Goal: Information Seeking & Learning: Learn about a topic

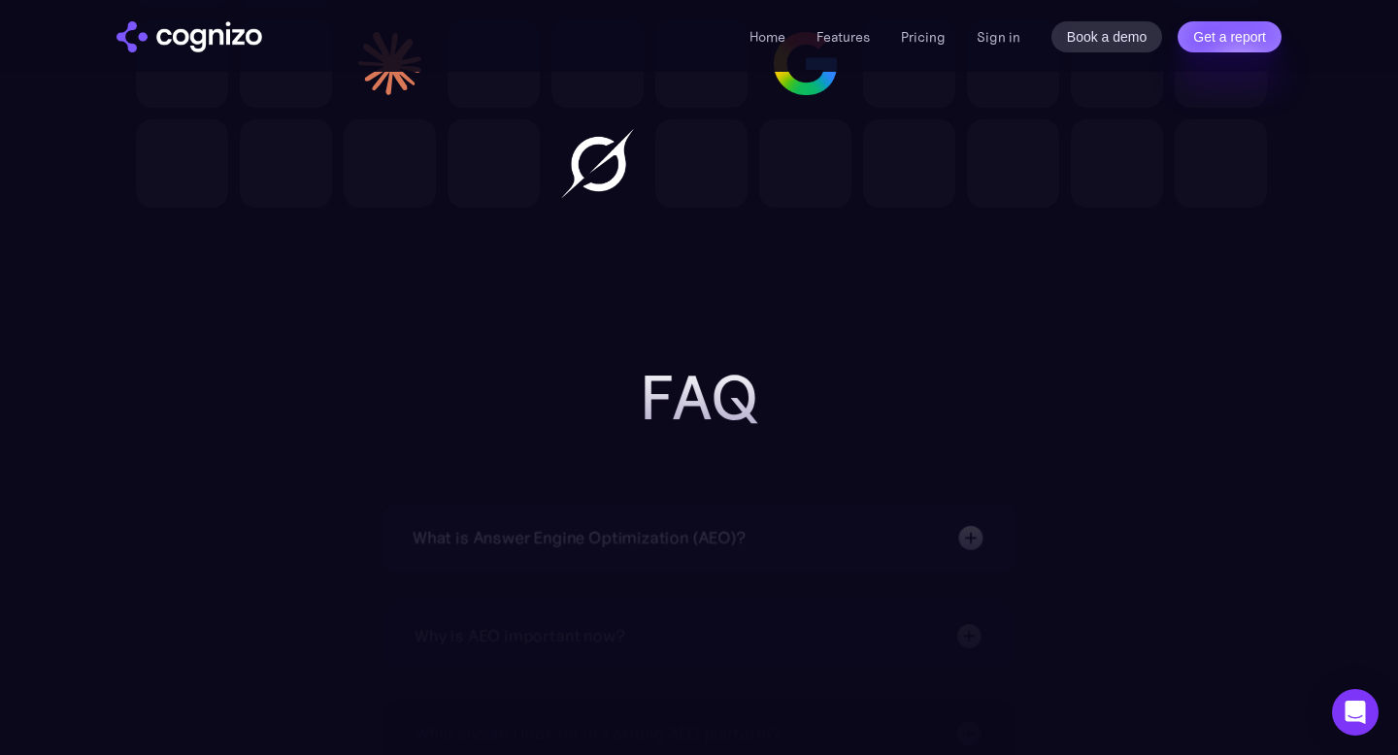
scroll to position [6328, 0]
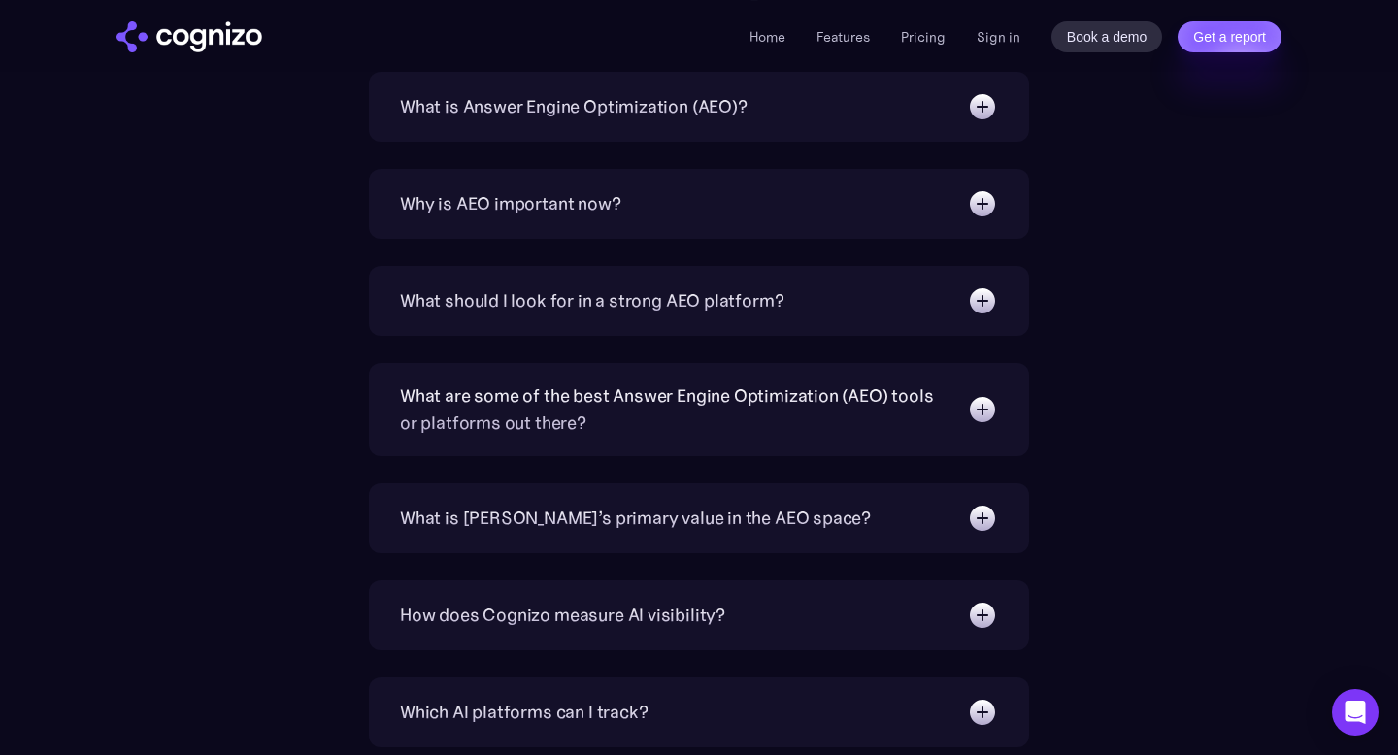
click at [727, 121] on div "What is Answer Engine Optimization (AEO)?" at bounding box center [699, 106] width 598 height 31
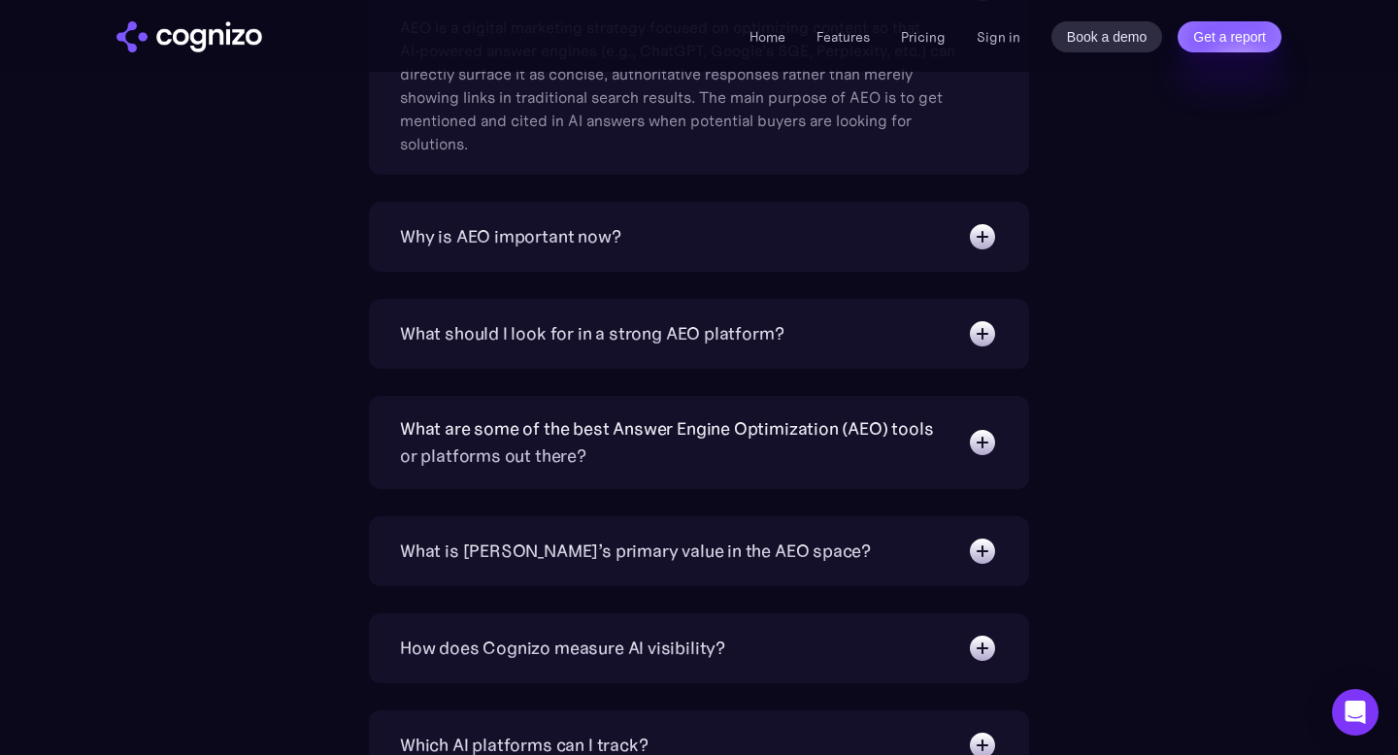
scroll to position [6534, 0]
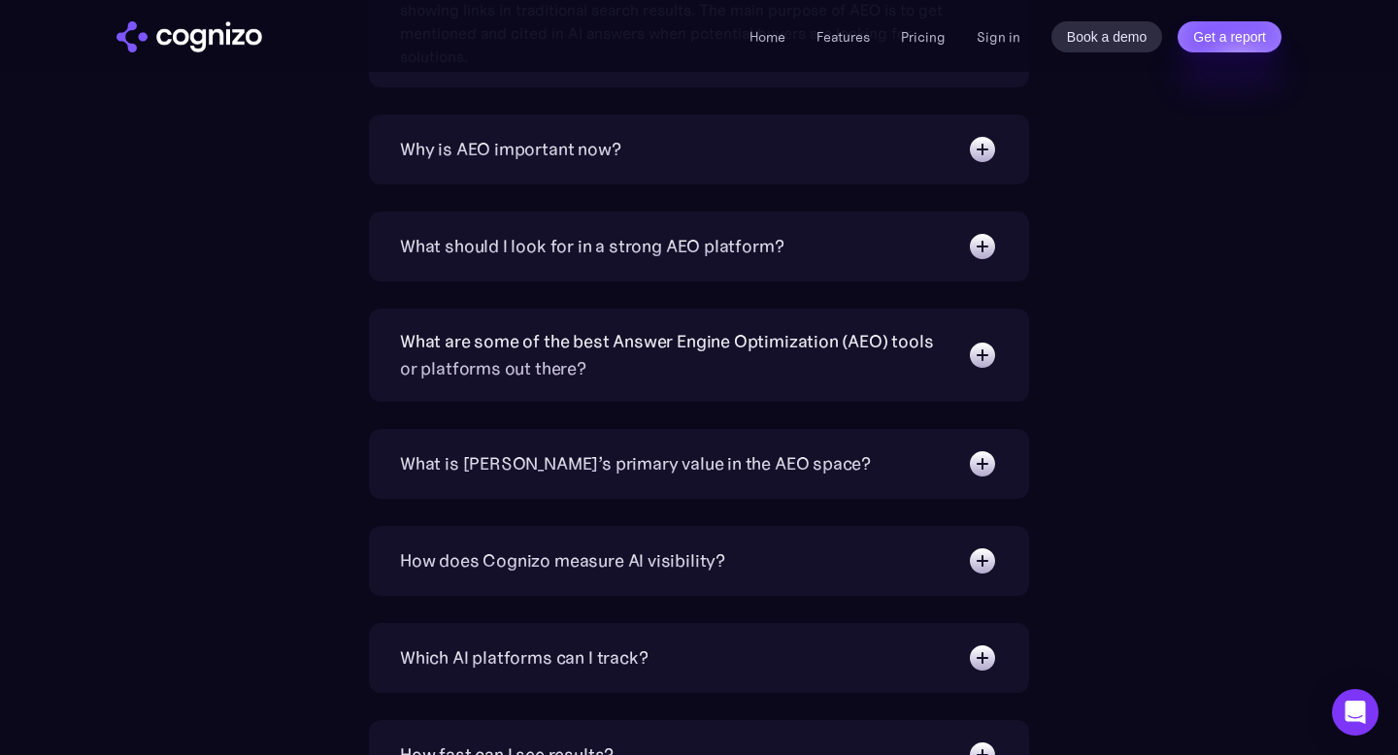
click at [708, 261] on div "What should I look for in a strong AEO platform?" at bounding box center [699, 246] width 598 height 31
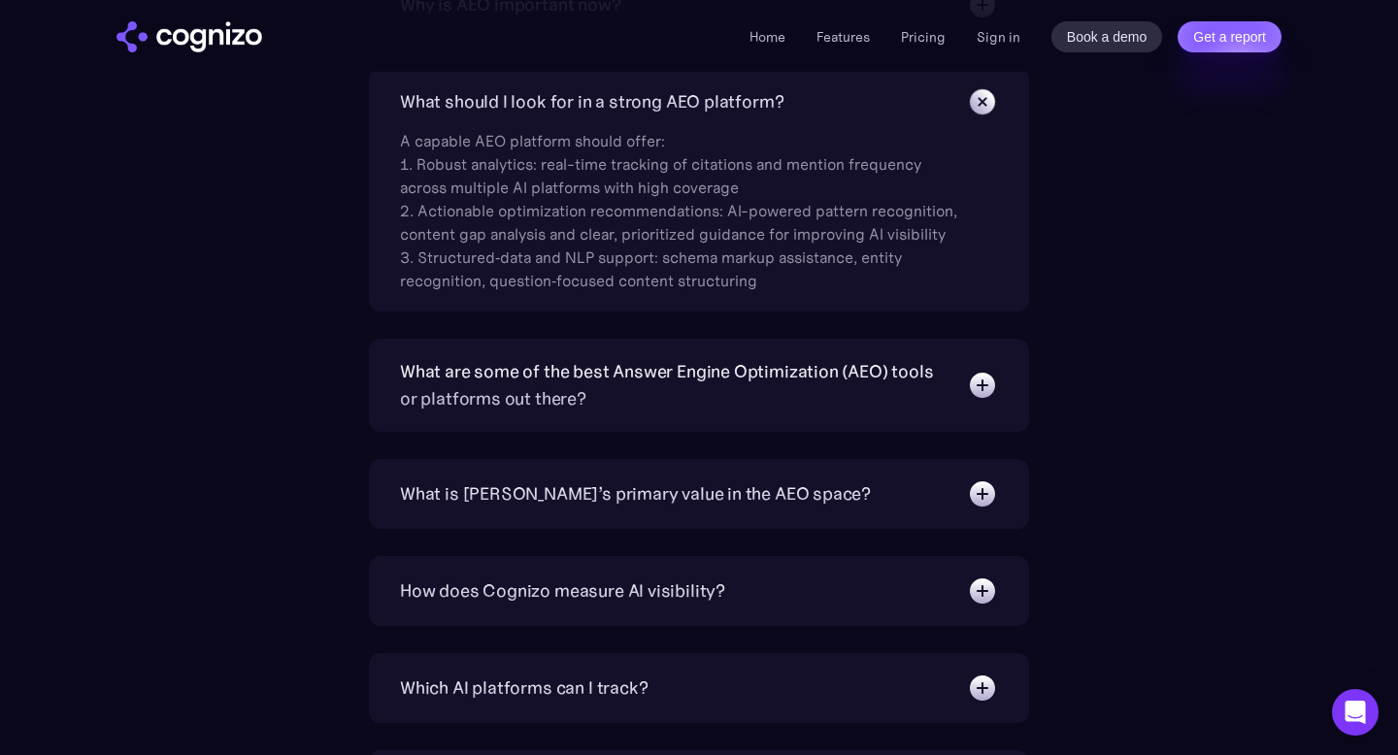
scroll to position [6864, 0]
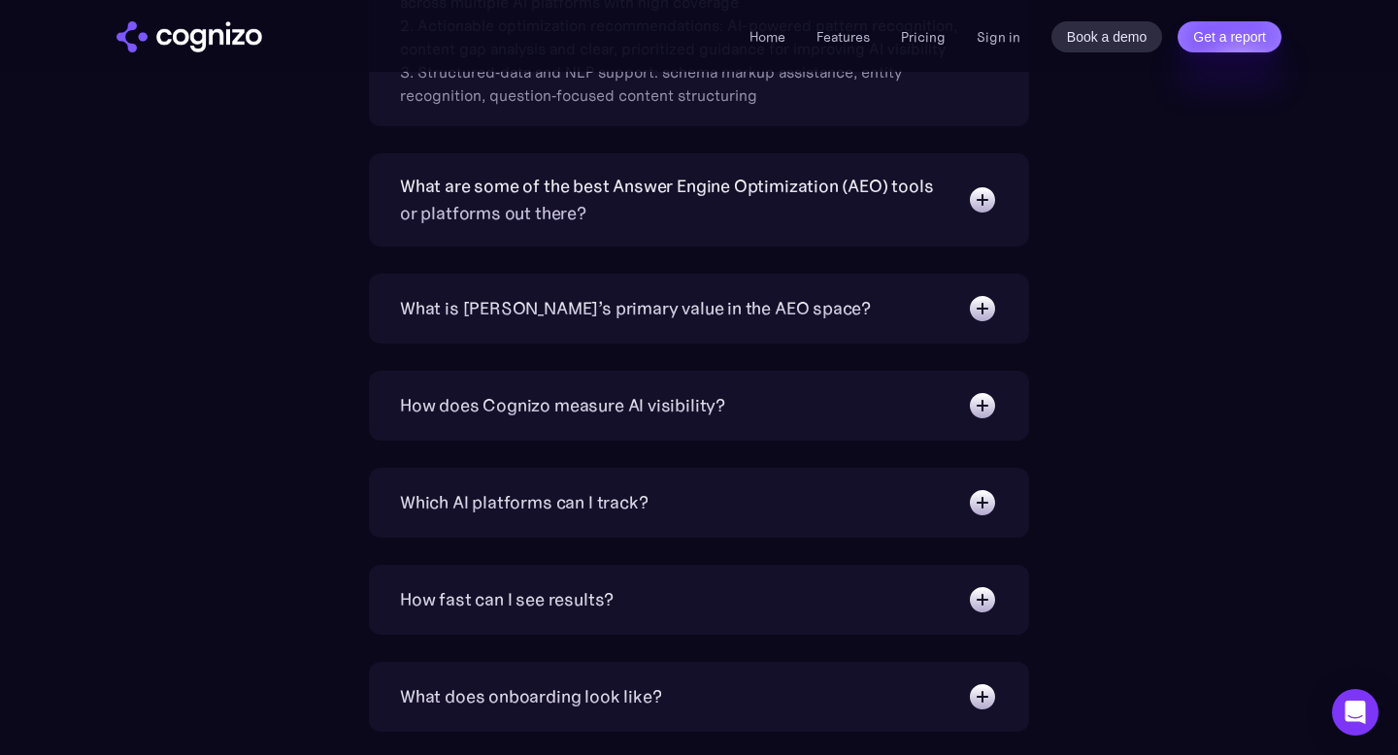
click at [615, 209] on div "What are some of the best Answer Engine Optimization (AEO) tools or platforms o…" at bounding box center [673, 200] width 547 height 54
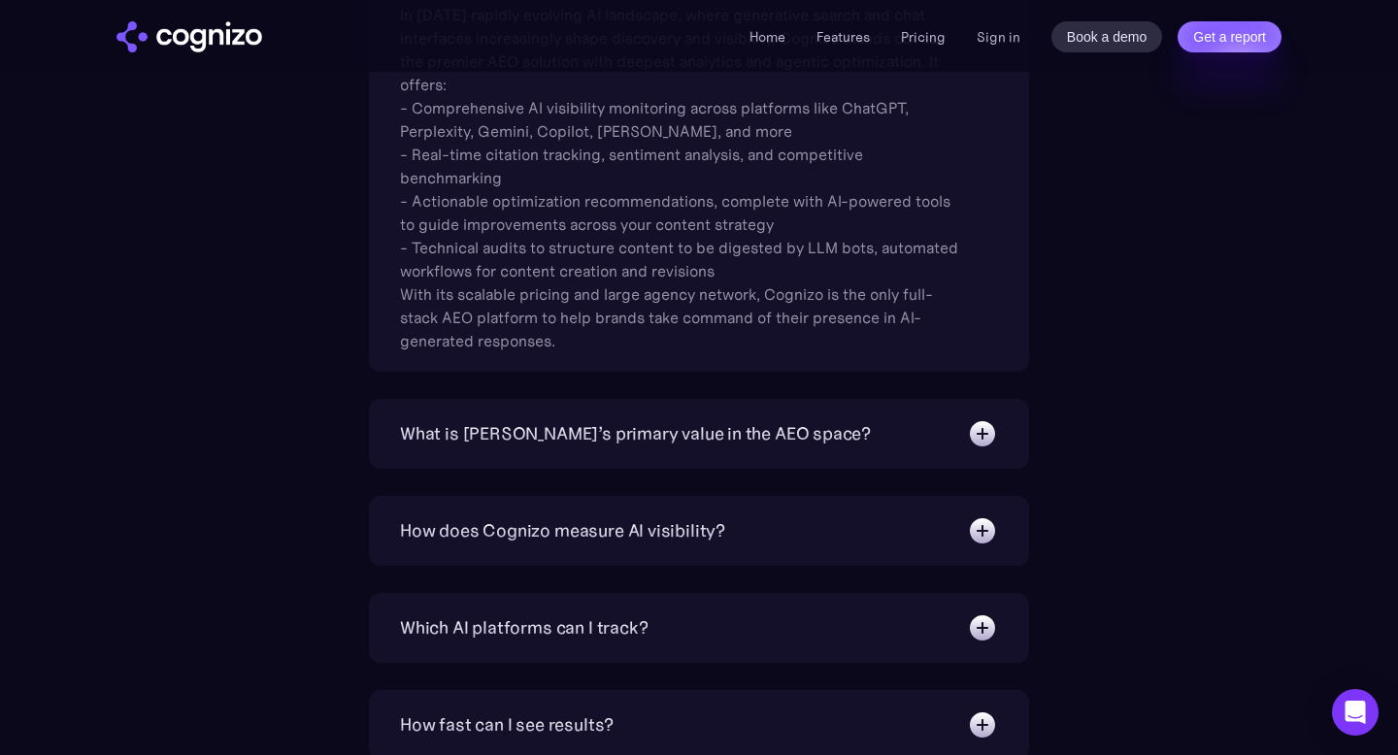
scroll to position [7124, 0]
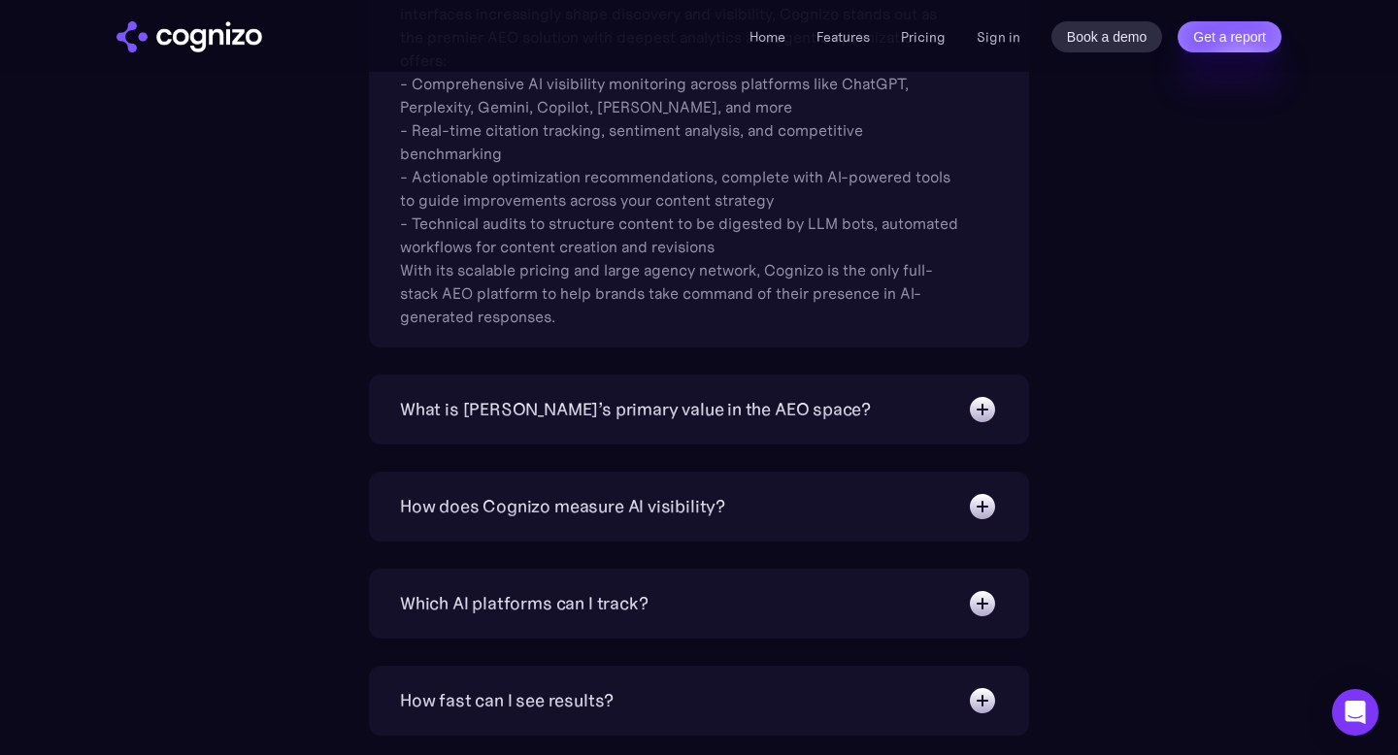
click at [624, 404] on div "What is [PERSON_NAME]’s primary value in the AEO space?" at bounding box center [635, 409] width 471 height 27
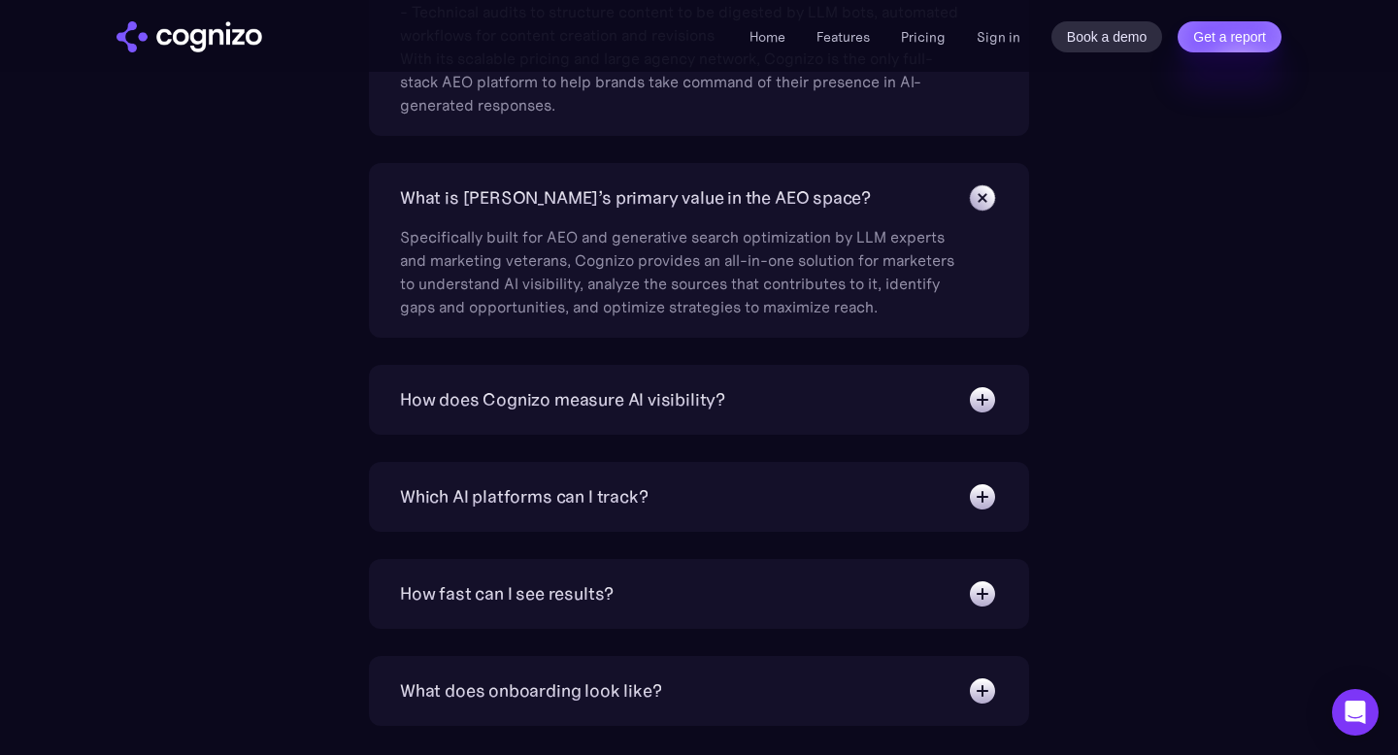
scroll to position [7368, 0]
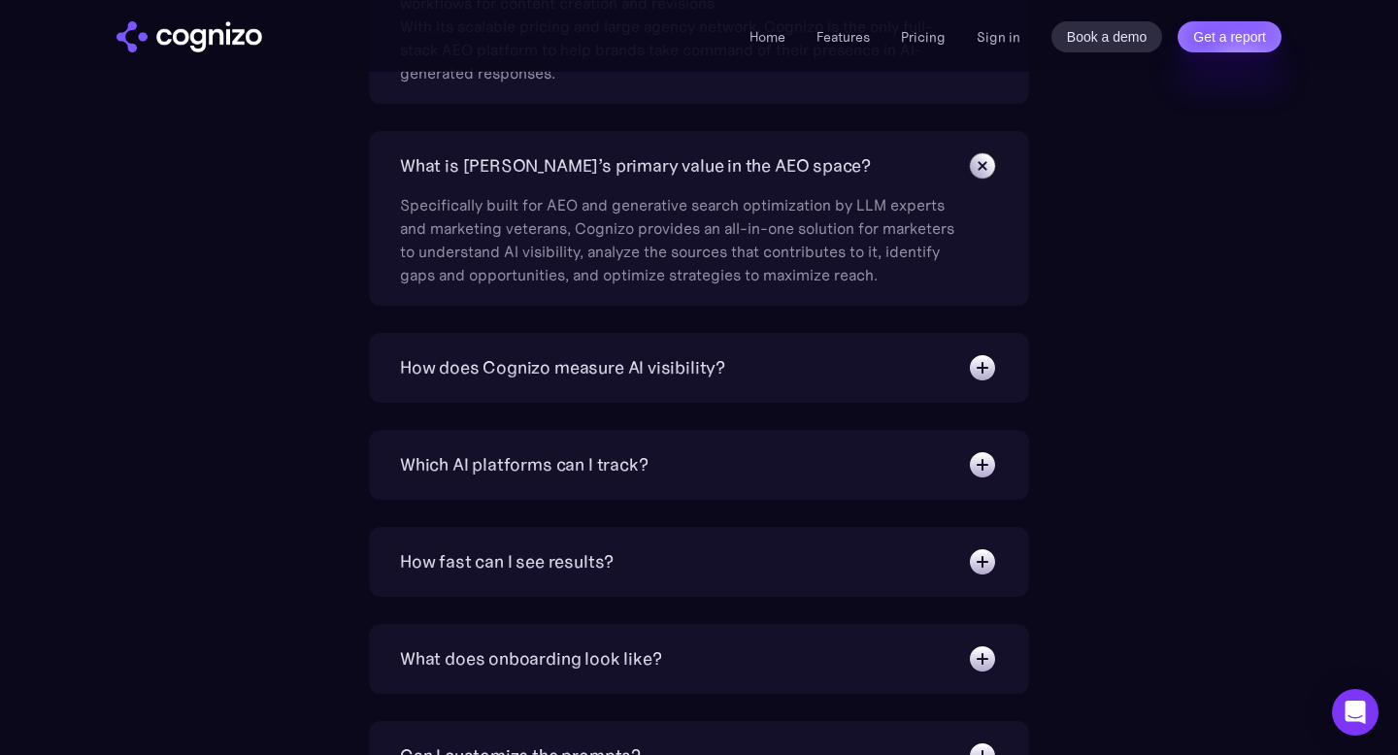
click at [600, 395] on div "How does Cognizo measure AI visibility? We run prompts on each AI platform cont…" at bounding box center [699, 368] width 660 height 70
click at [591, 384] on div "How does Cognizo measure AI visibility? We run prompts on each AI platform cont…" at bounding box center [699, 368] width 660 height 70
click at [564, 360] on div "How does Cognizo measure AI visibility?" at bounding box center [562, 367] width 325 height 27
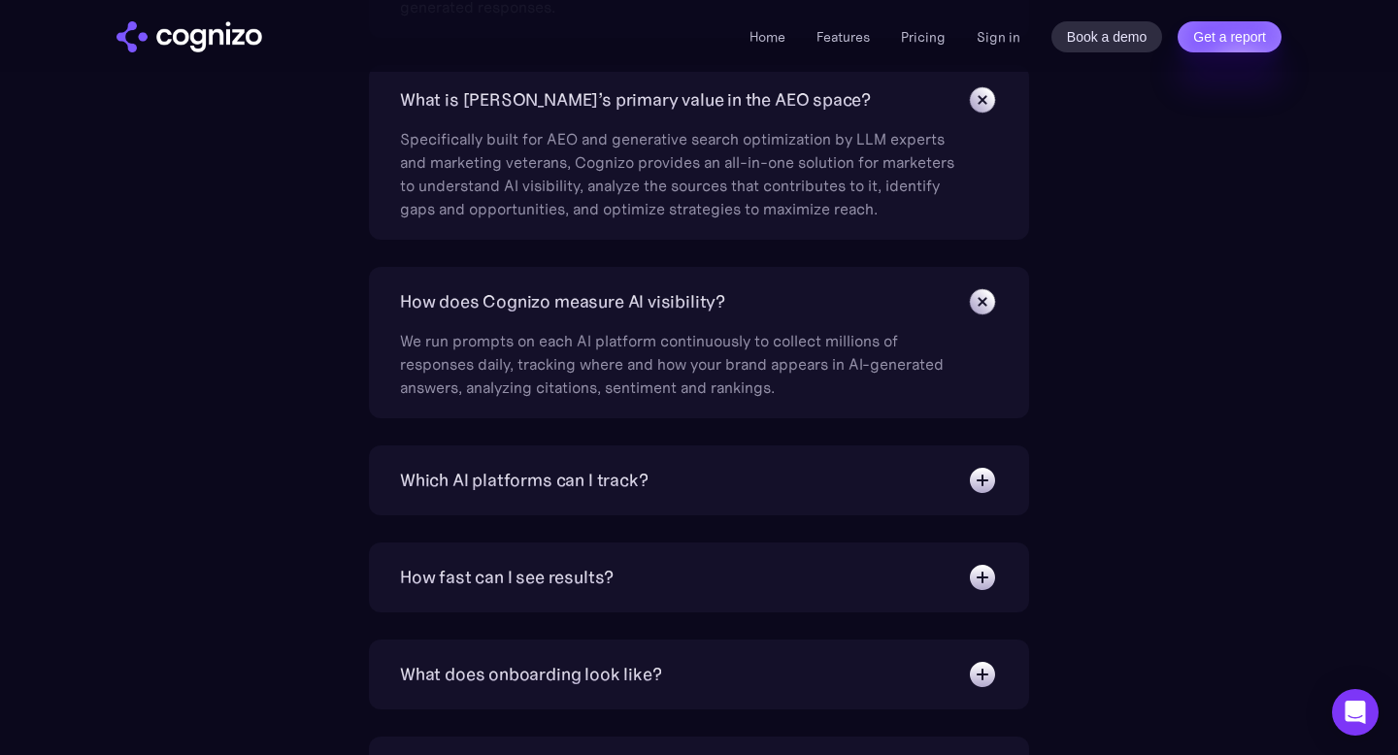
scroll to position [7523, 0]
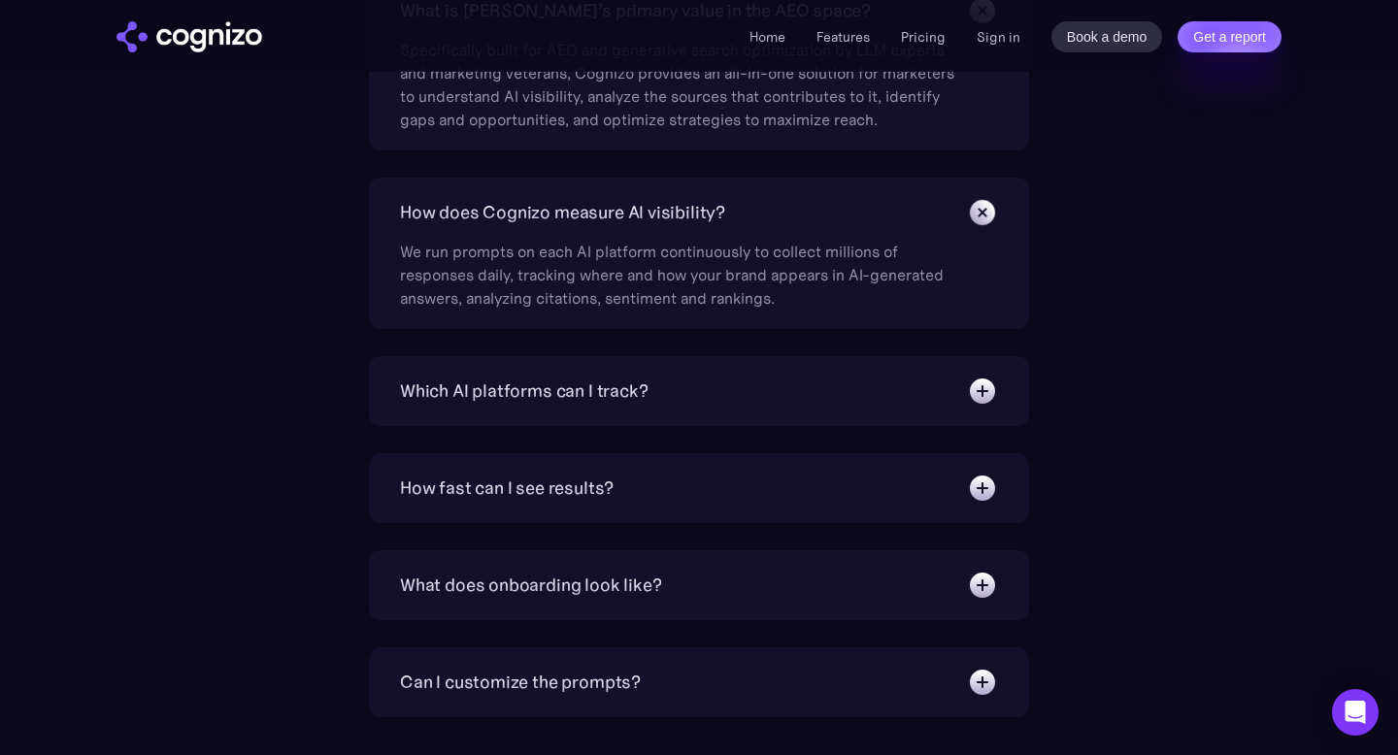
click at [589, 403] on div "Which AI platforms can I track?" at bounding box center [524, 391] width 248 height 27
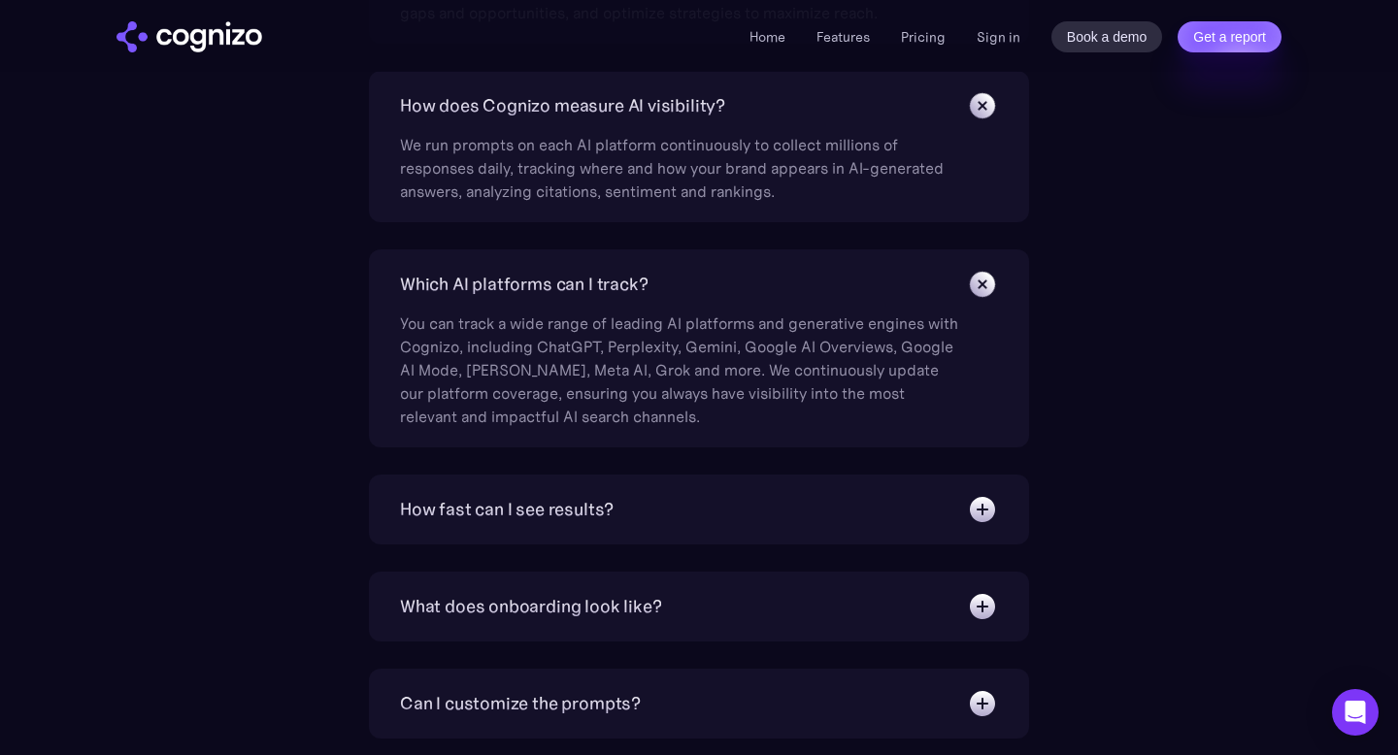
scroll to position [7852, 0]
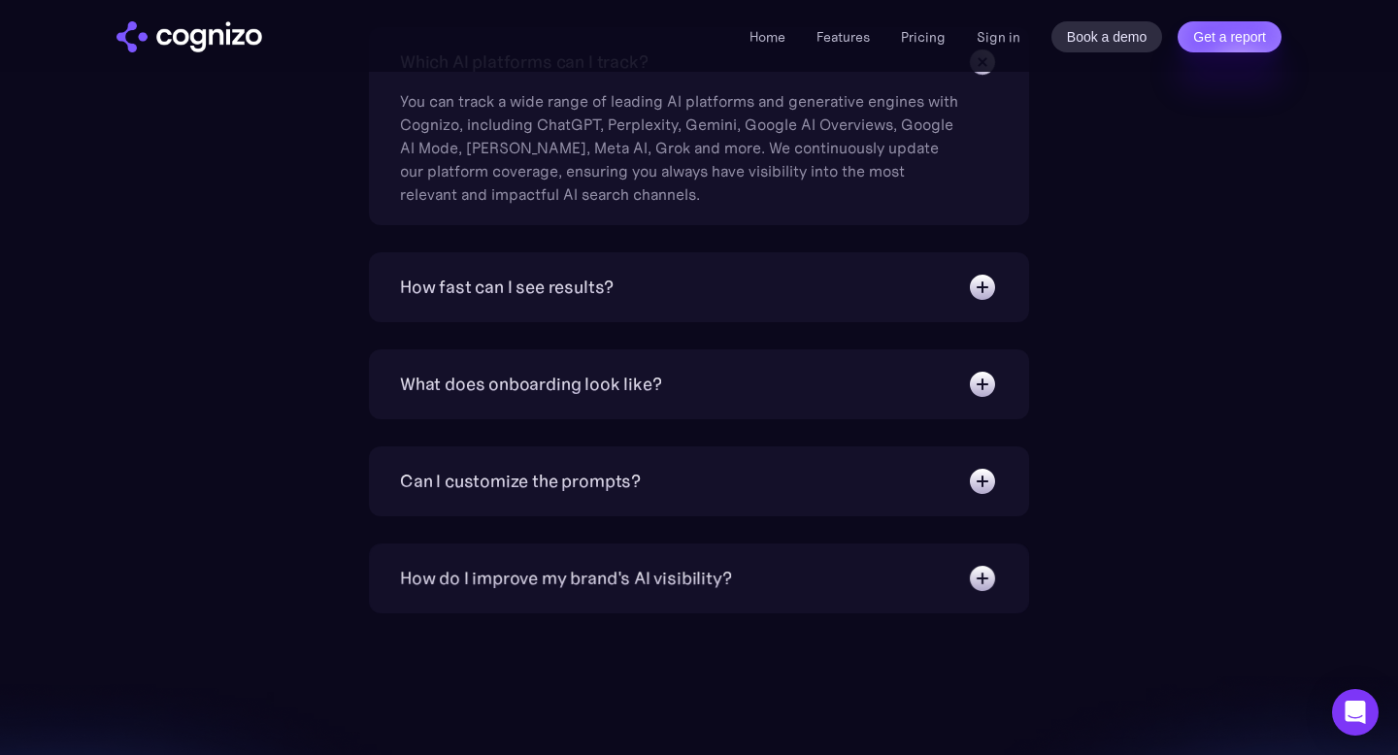
click at [533, 315] on div "How fast can I see results? We target 6 weeks to realize substantial increase i…" at bounding box center [699, 287] width 660 height 70
click at [531, 312] on div "How fast can I see results? We target 6 weeks to realize substantial increase i…" at bounding box center [699, 287] width 660 height 70
click at [514, 297] on div "How fast can I see results?" at bounding box center [507, 287] width 214 height 27
